Goal: Check status

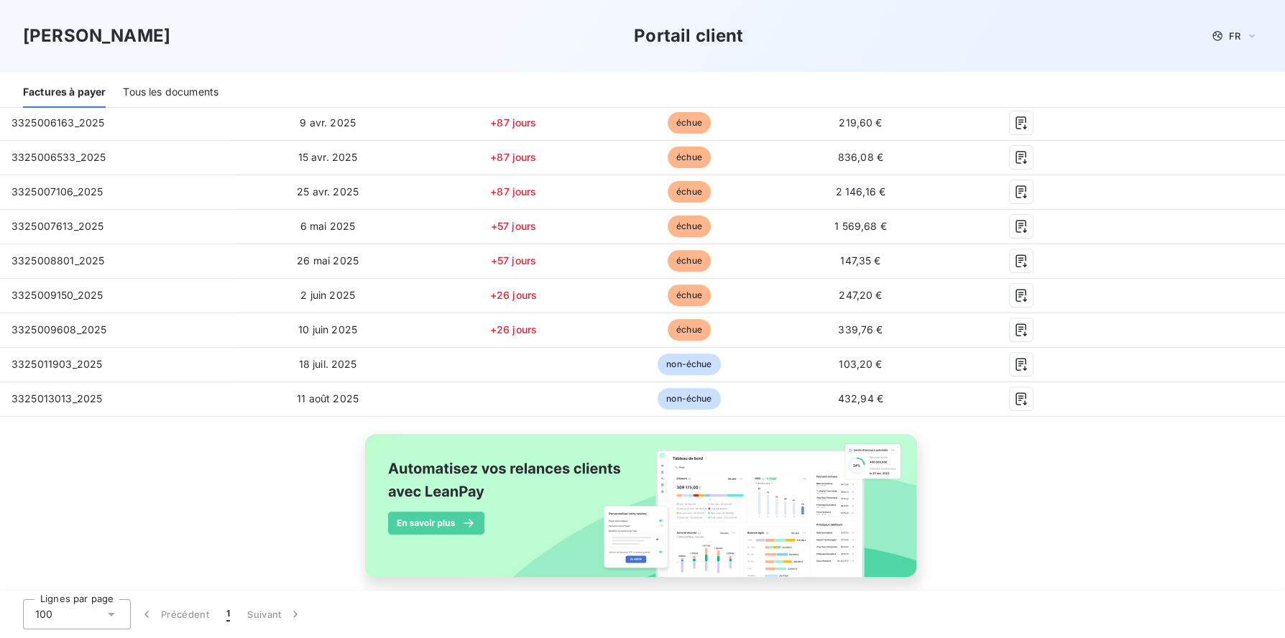
scroll to position [855, 0]
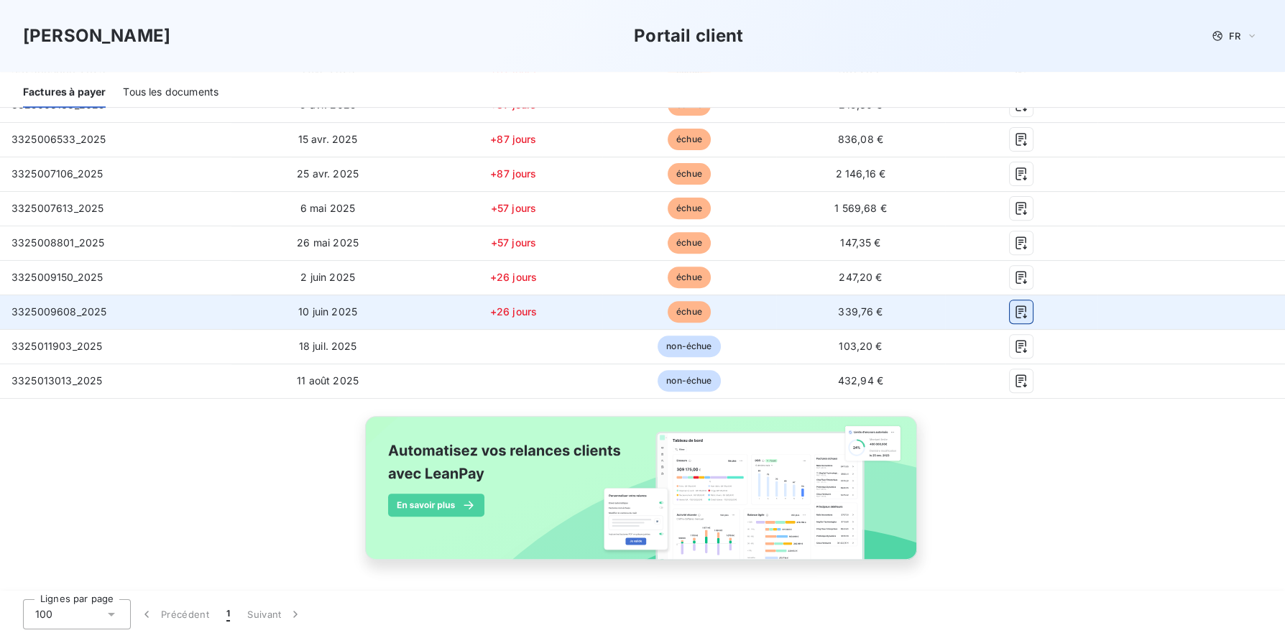
click at [1014, 313] on icon "button" at bounding box center [1021, 312] width 14 height 14
